Goal: Task Accomplishment & Management: Use online tool/utility

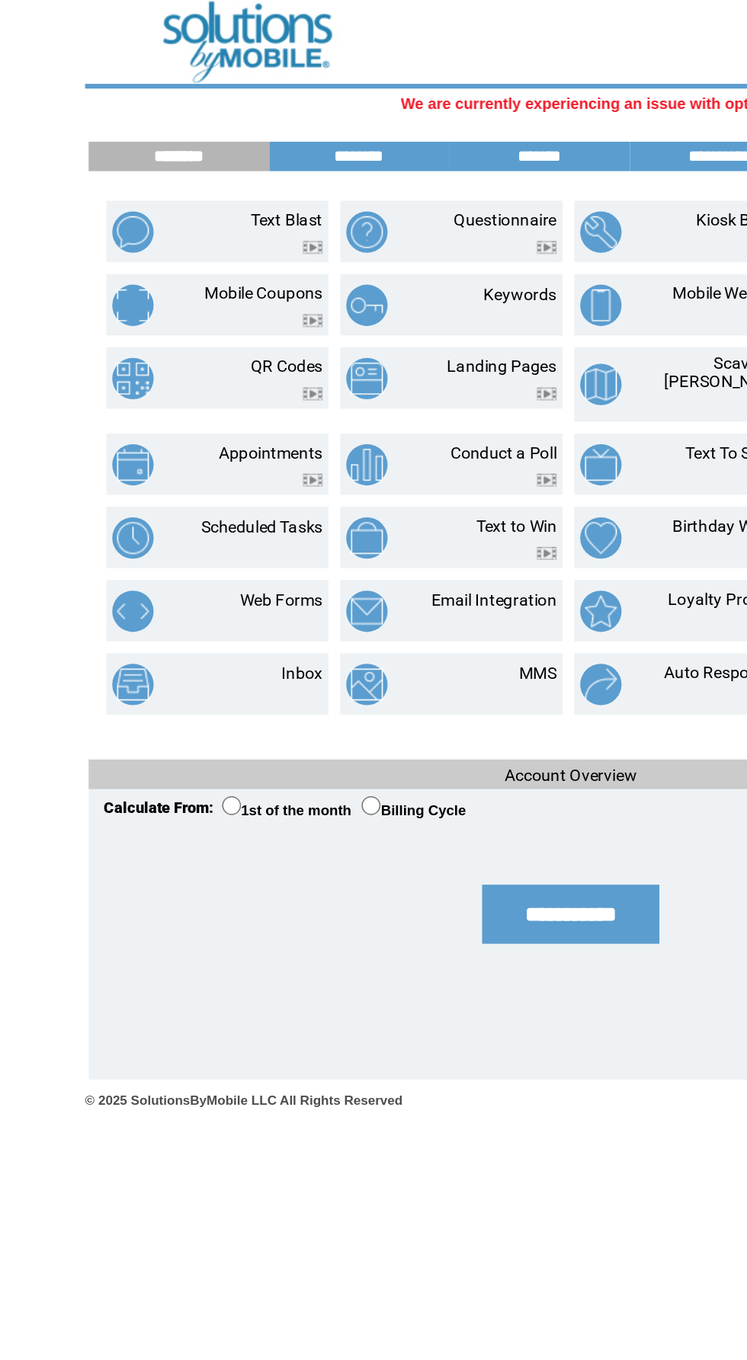
click at [187, 142] on link "Text Blast" at bounding box center [185, 142] width 46 height 12
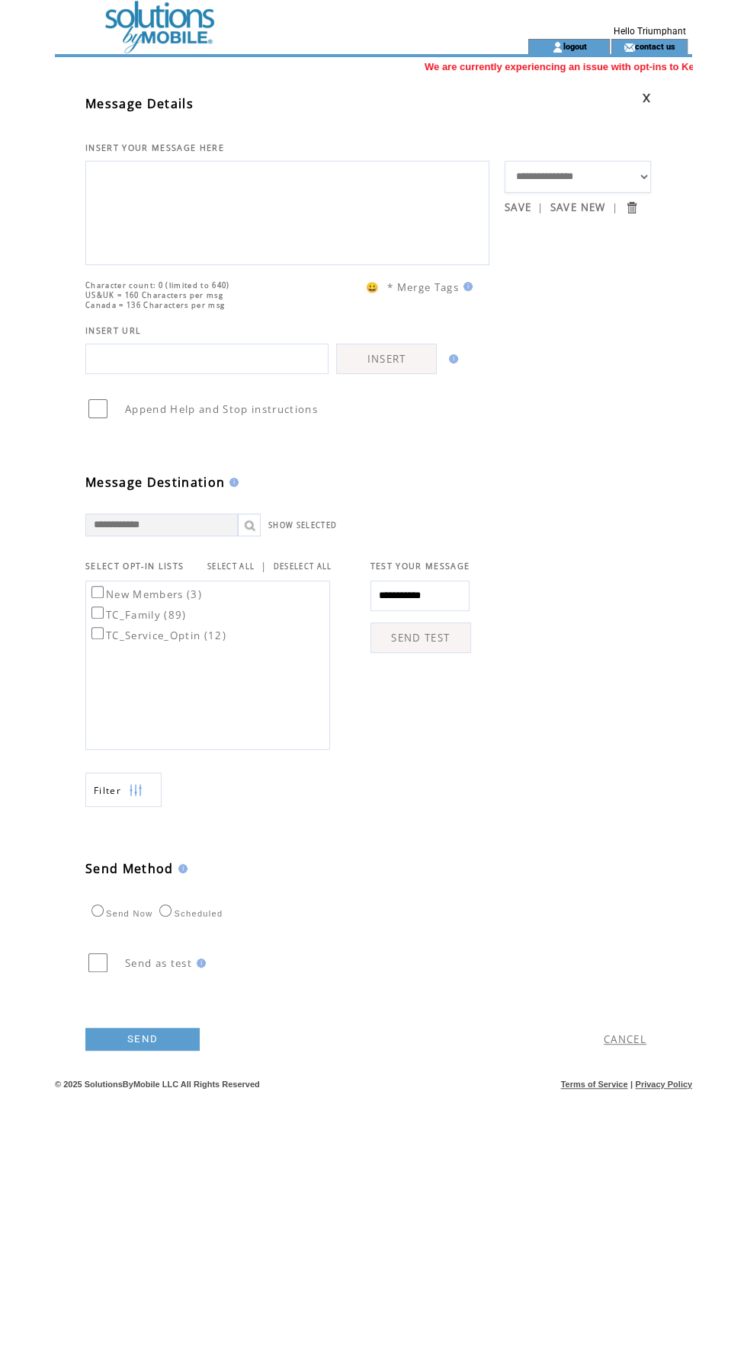
click at [176, 218] on textarea at bounding box center [287, 210] width 387 height 91
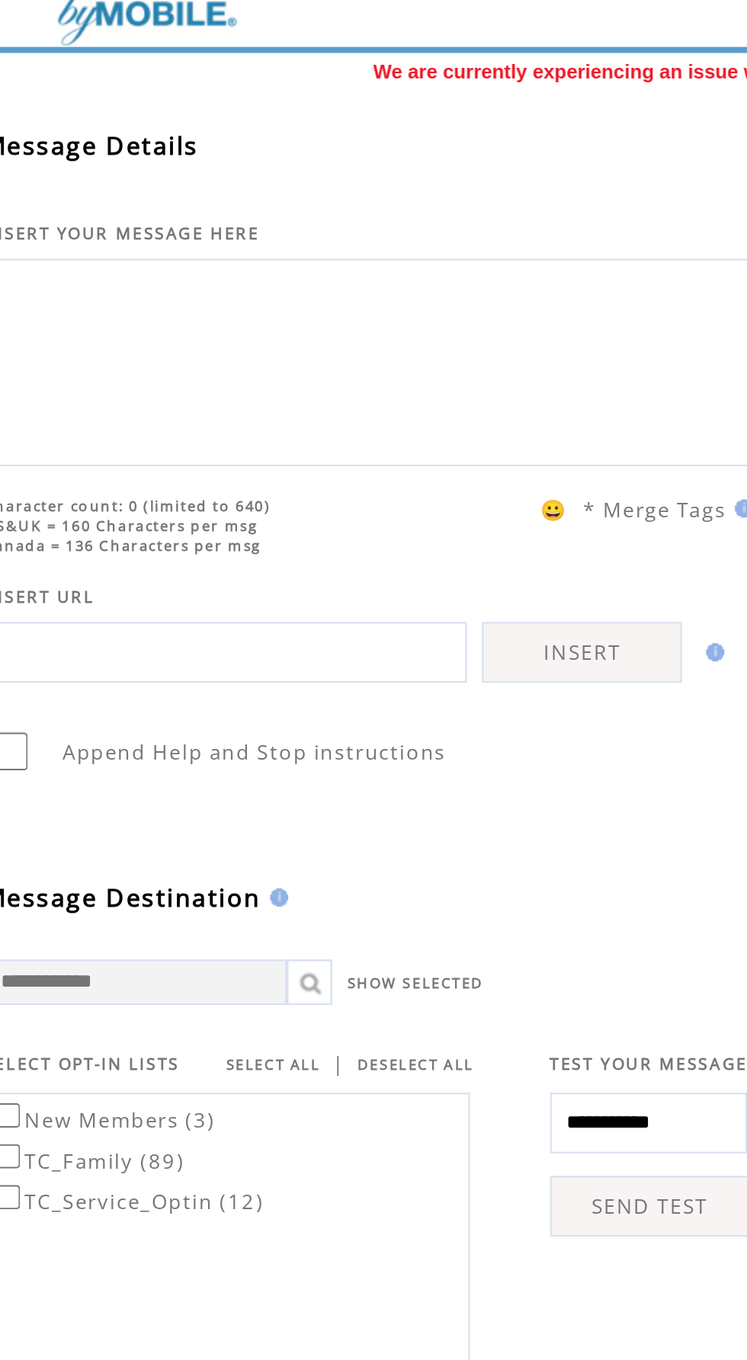
click at [261, 202] on textarea at bounding box center [287, 210] width 387 height 91
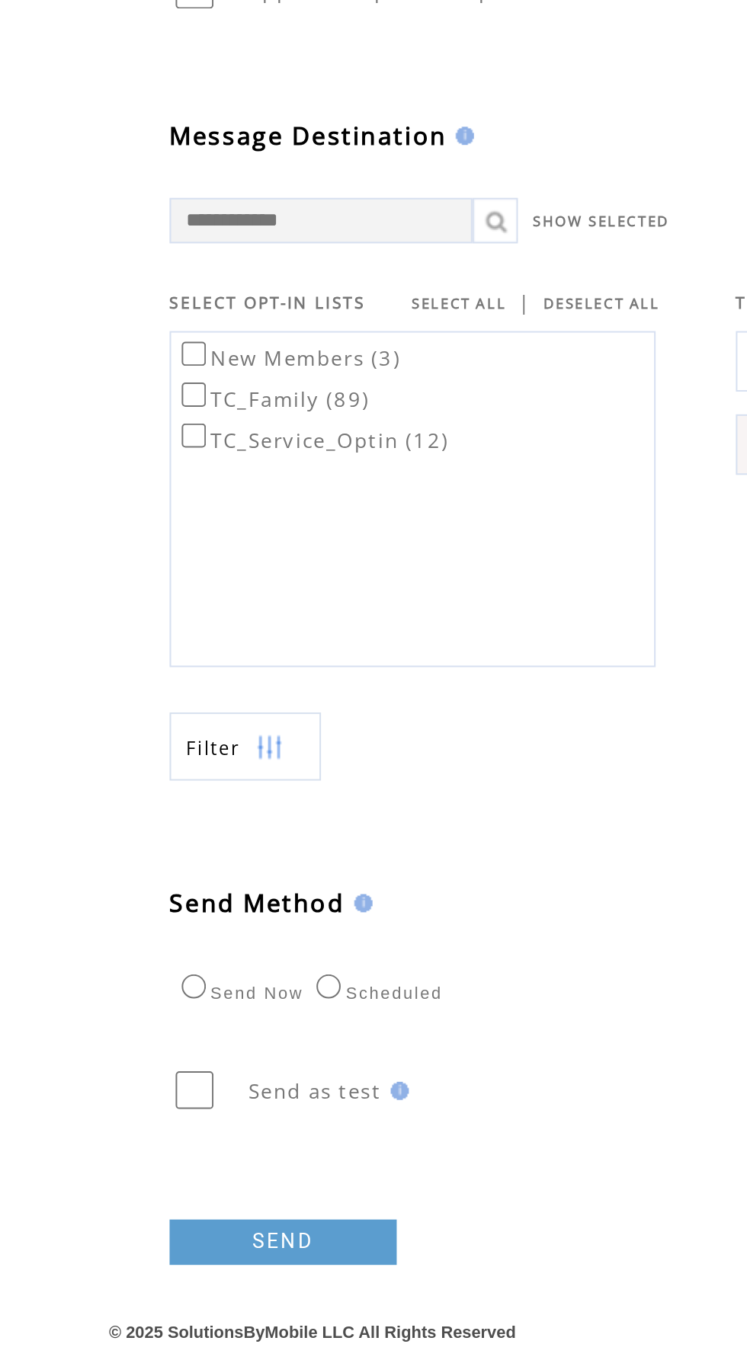
type textarea "**********"
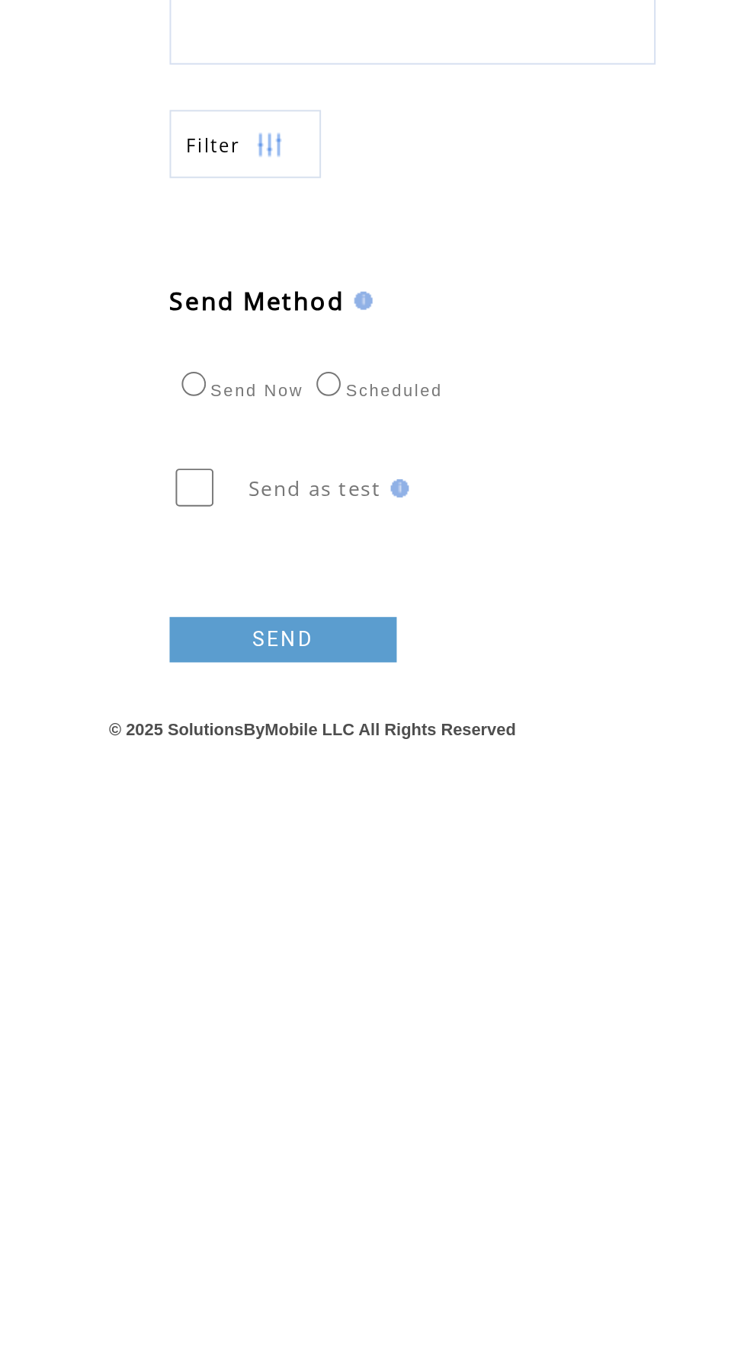
click at [165, 1051] on link "SEND" at bounding box center [142, 1039] width 114 height 23
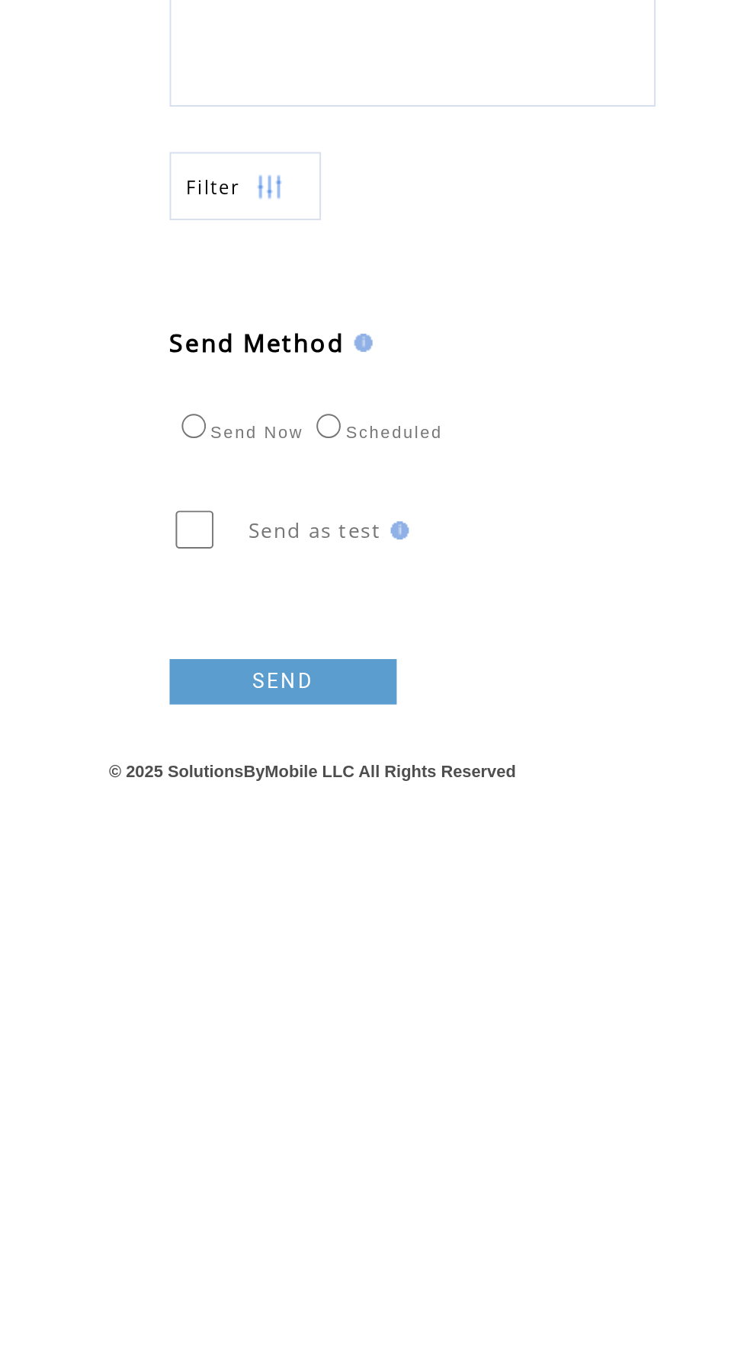
scroll to position [80, 0]
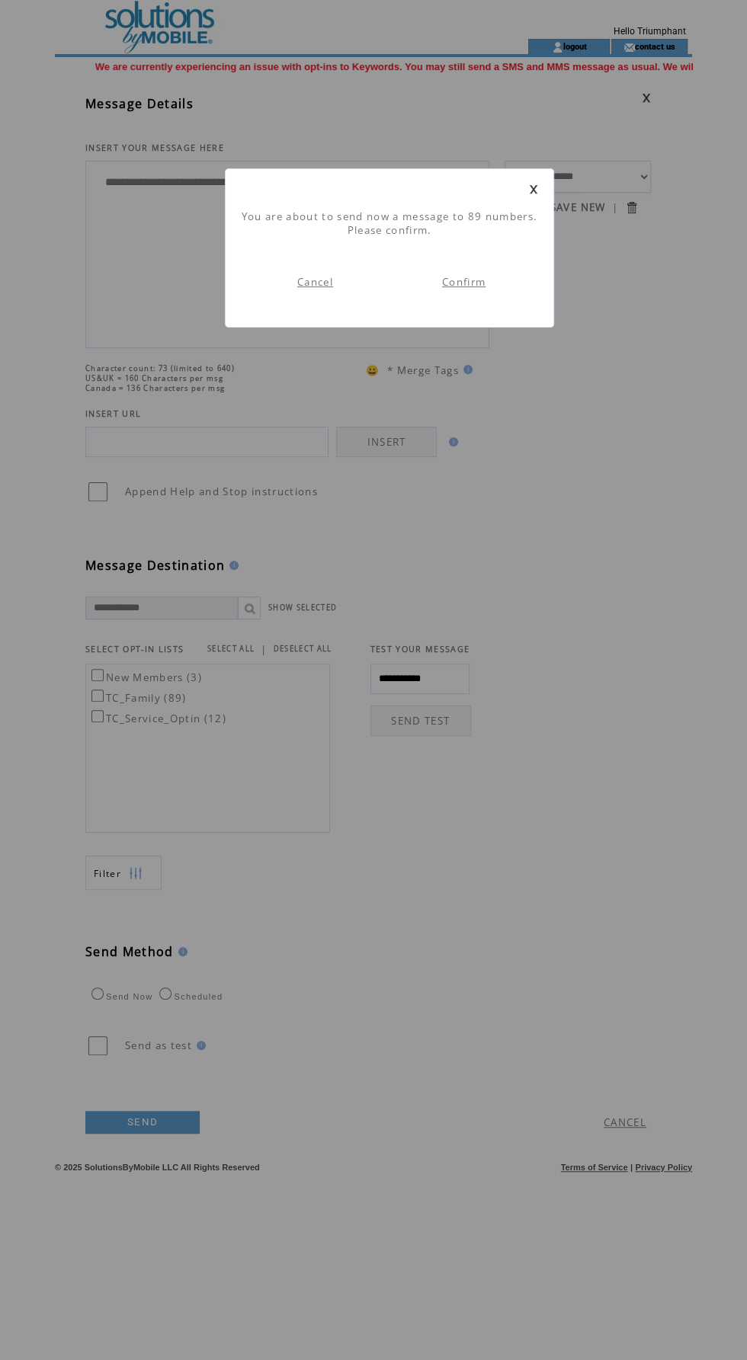
click at [472, 281] on link "Confirm" at bounding box center [463, 282] width 43 height 14
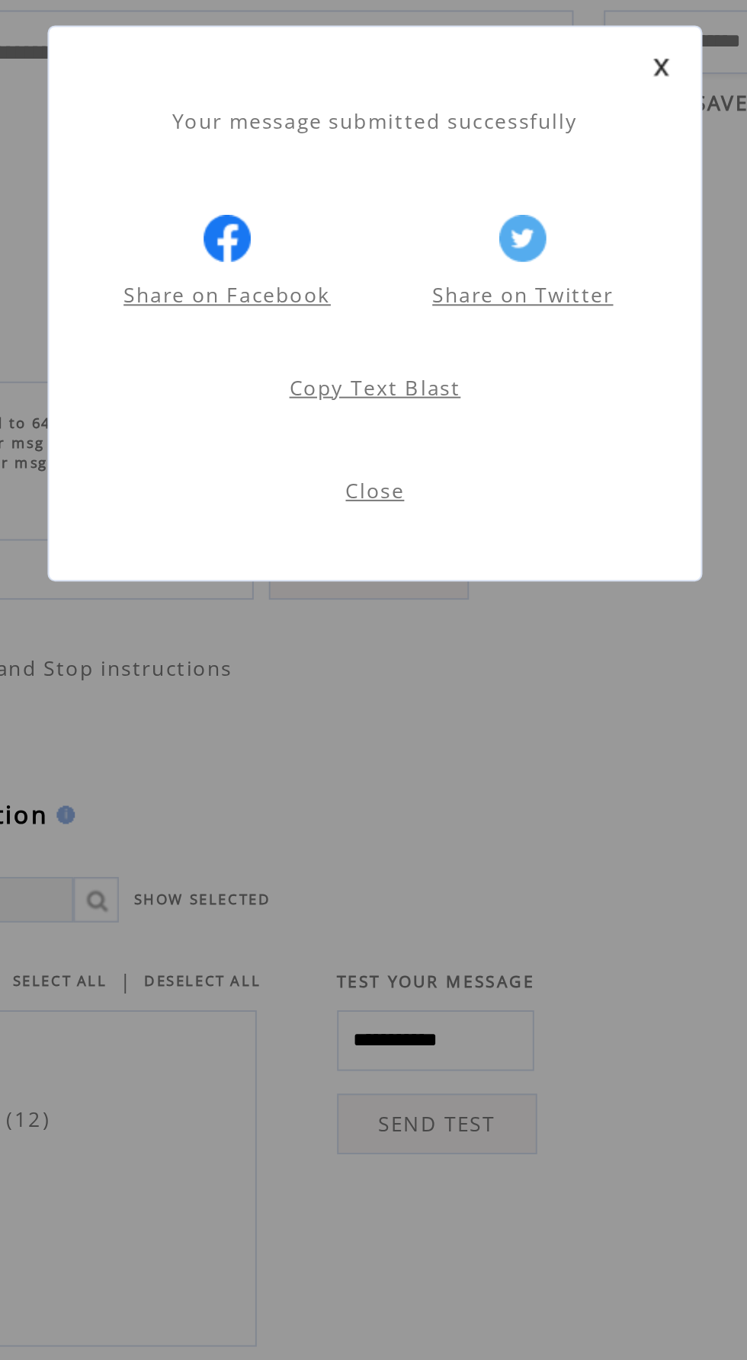
click at [393, 402] on link "Close" at bounding box center [390, 402] width 30 height 14
